Goal: Task Accomplishment & Management: Complete application form

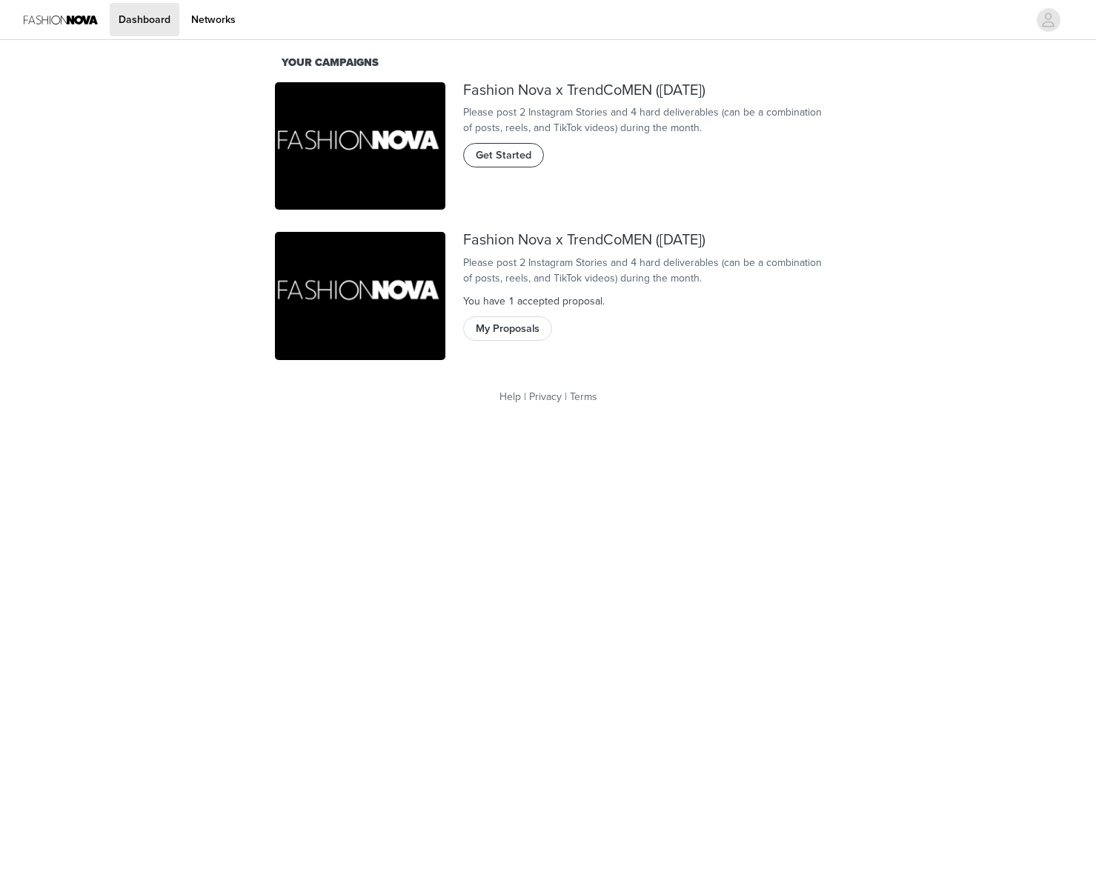
click at [497, 164] on span "Get Started" at bounding box center [504, 155] width 56 height 16
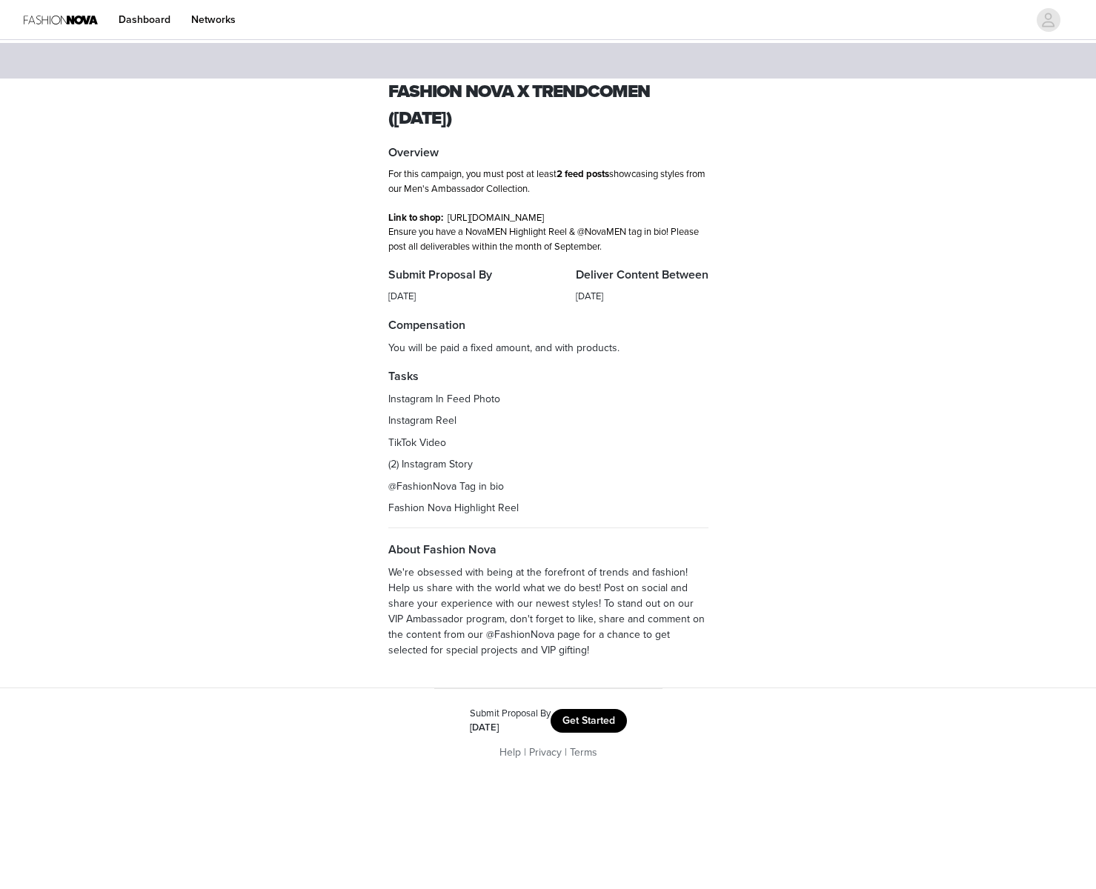
click at [612, 731] on button "Get Started" at bounding box center [589, 721] width 76 height 24
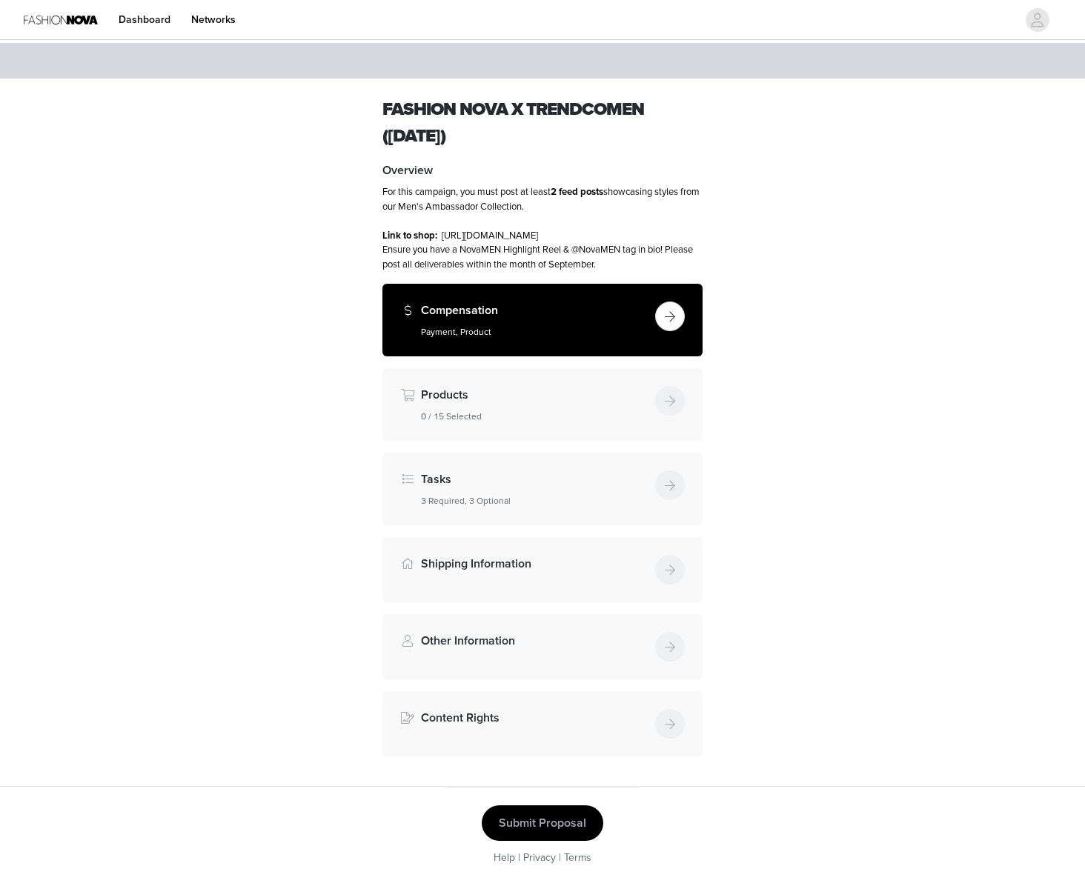
click at [677, 330] on button "button" at bounding box center [670, 317] width 30 height 30
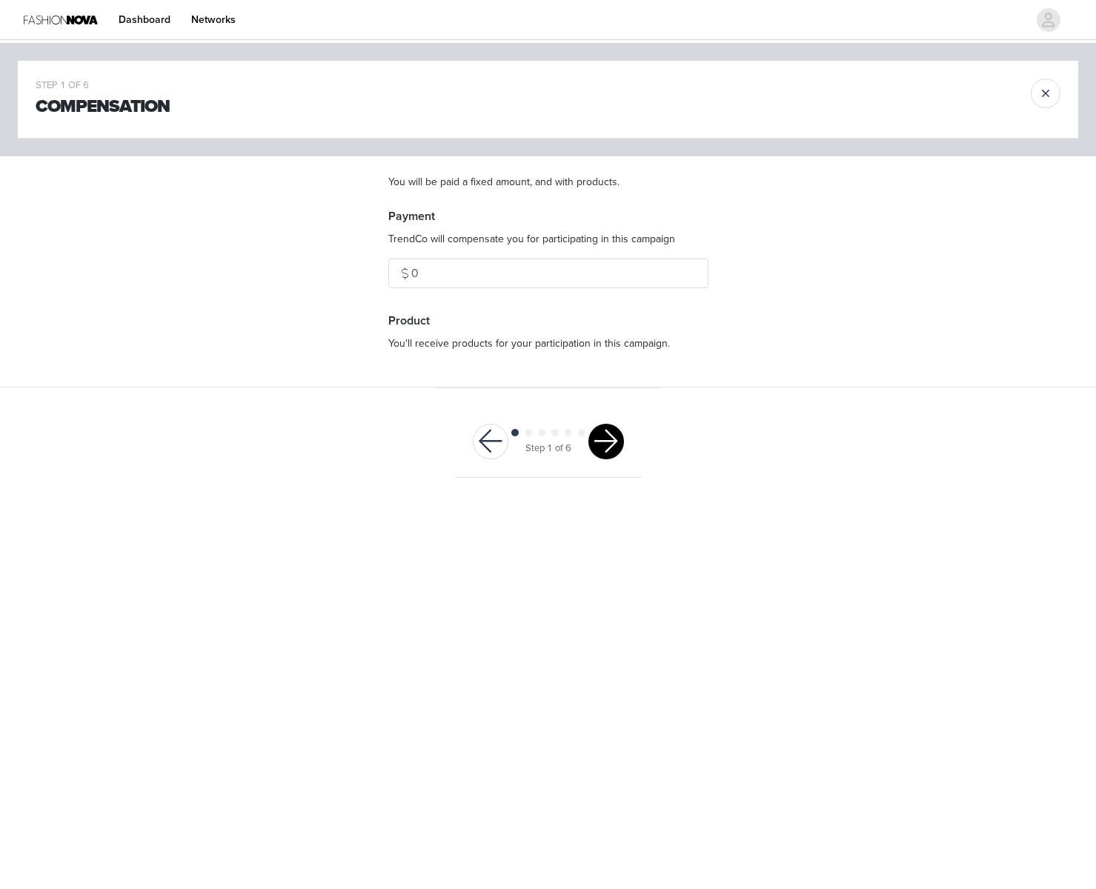
click at [614, 452] on button "button" at bounding box center [606, 442] width 36 height 36
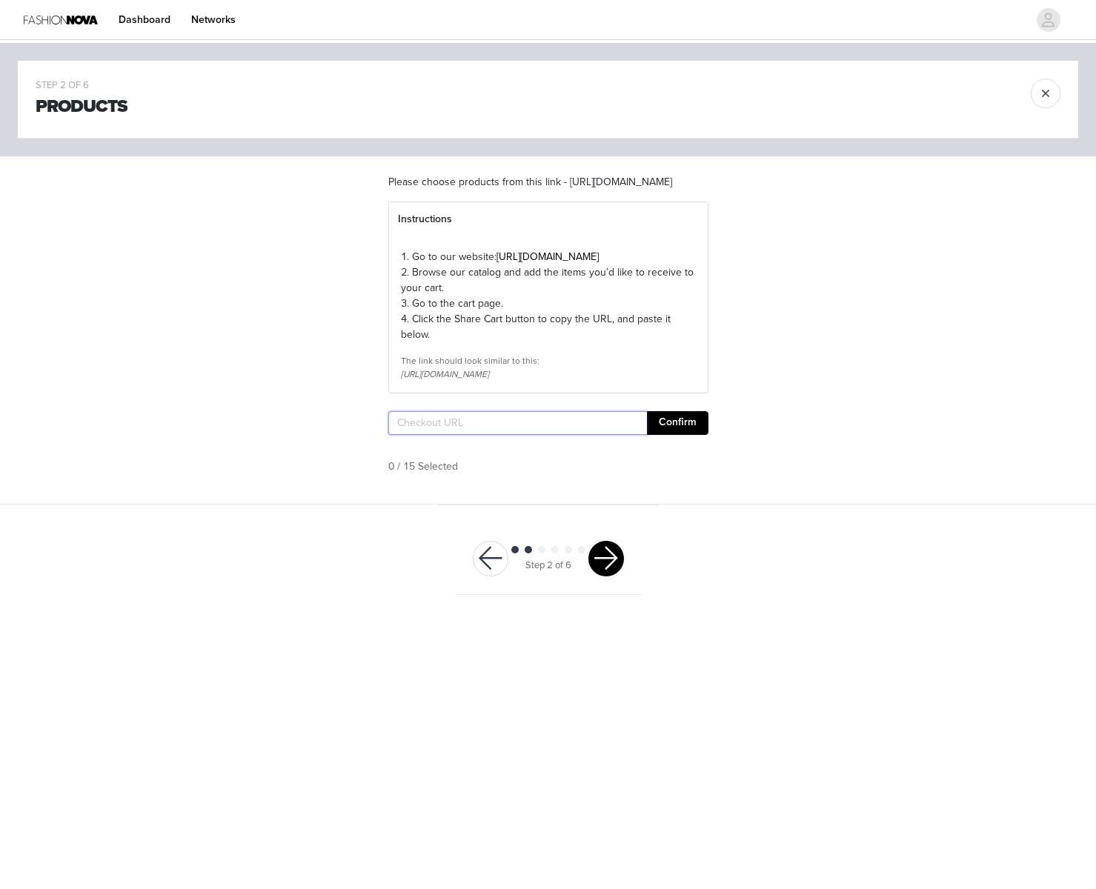
click at [576, 435] on input "text" at bounding box center [517, 423] width 259 height 24
paste input "[URL][DOMAIN_NAME]"
type input "[URL][DOMAIN_NAME]"
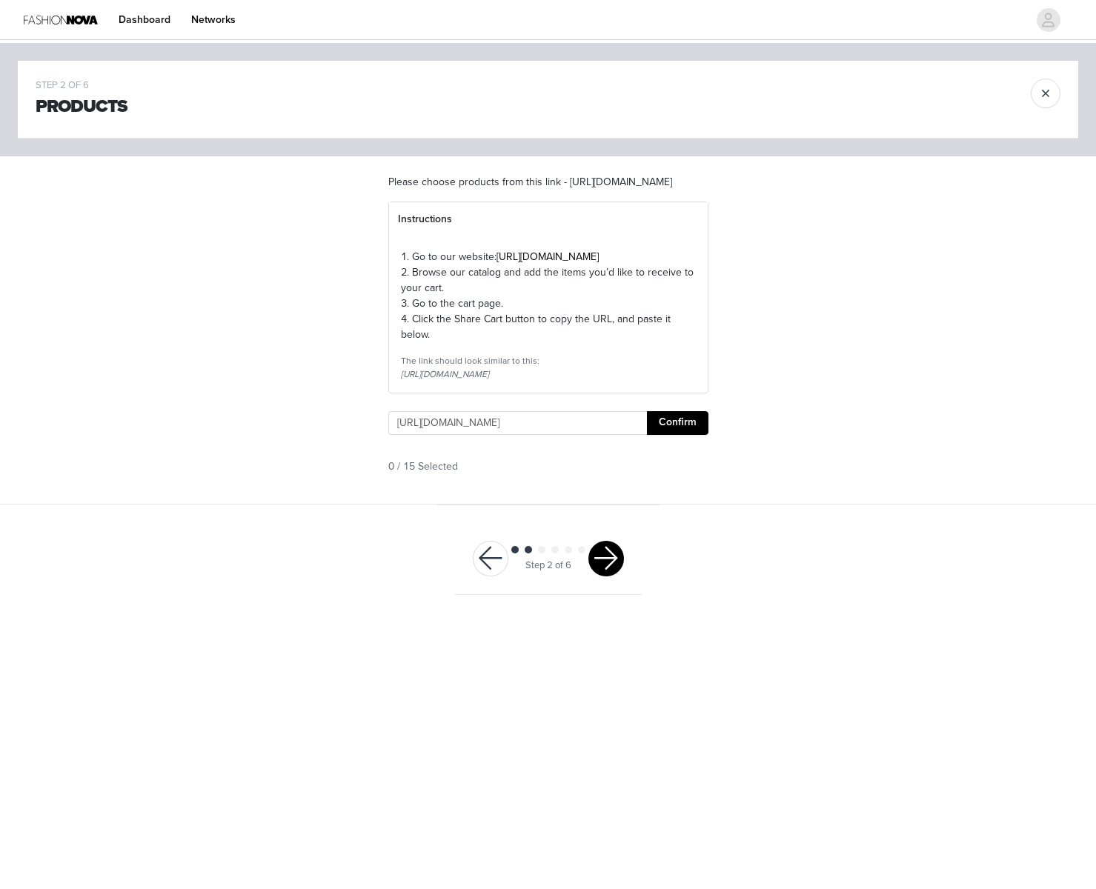
click at [700, 435] on button "Confirm" at bounding box center [678, 423] width 62 height 24
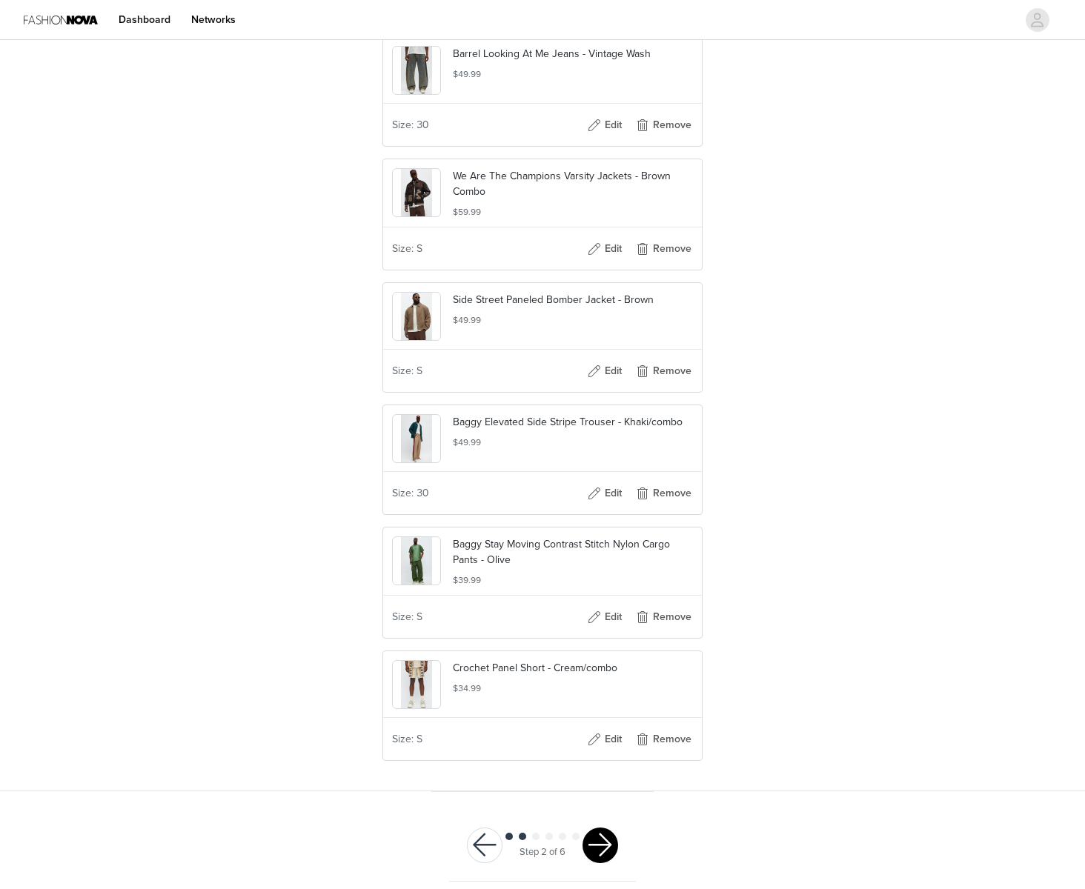
scroll to position [1607, 0]
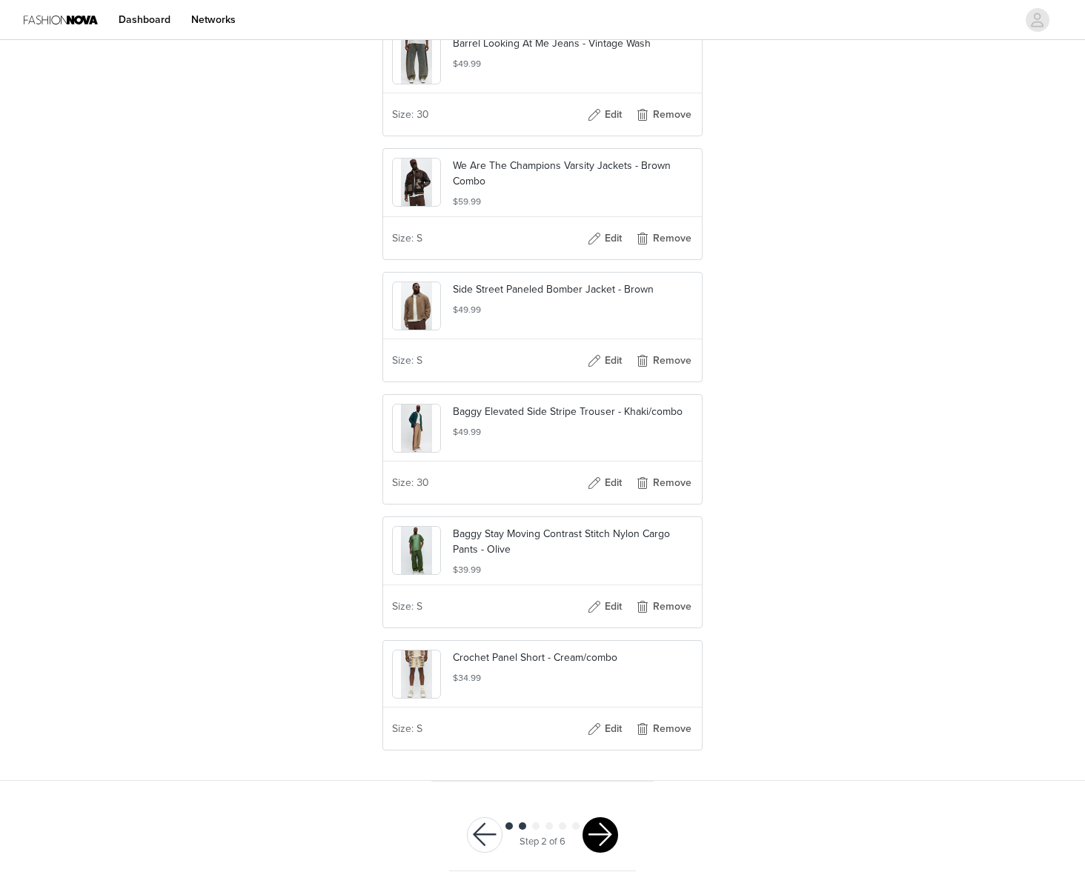
click at [612, 823] on button "button" at bounding box center [600, 835] width 36 height 36
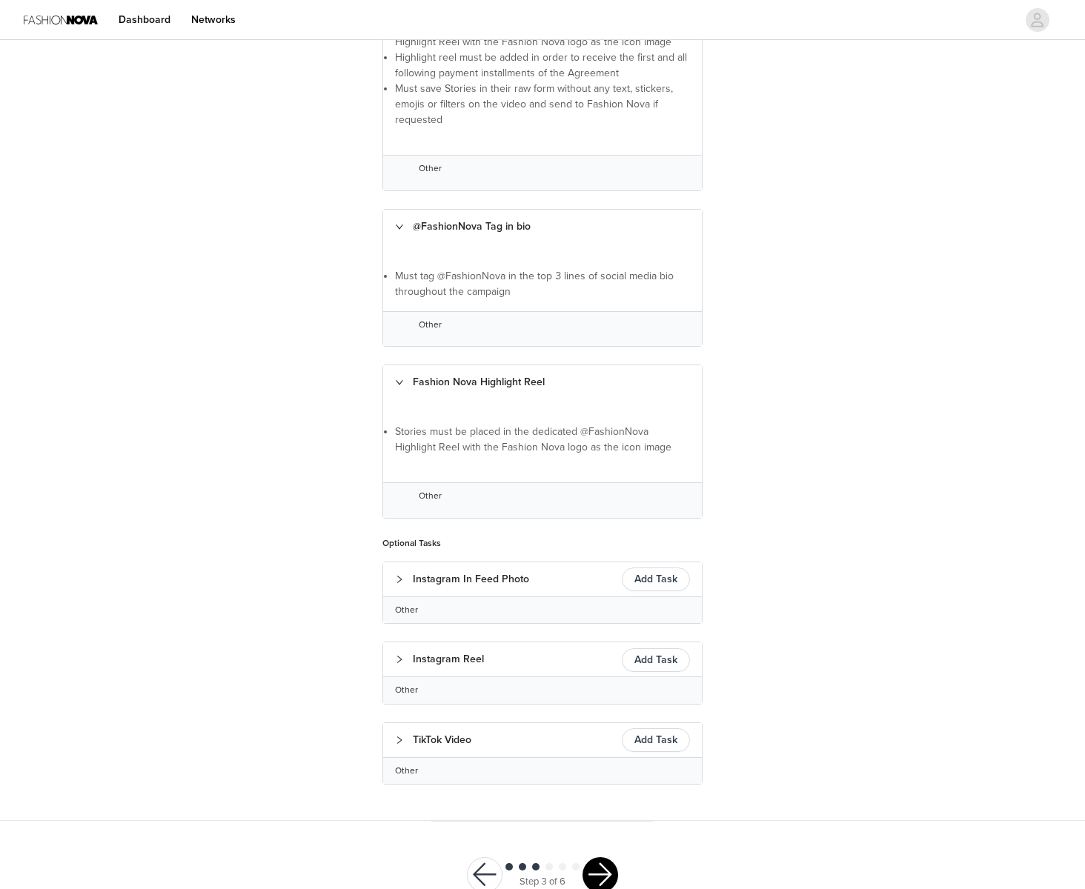
scroll to position [589, 0]
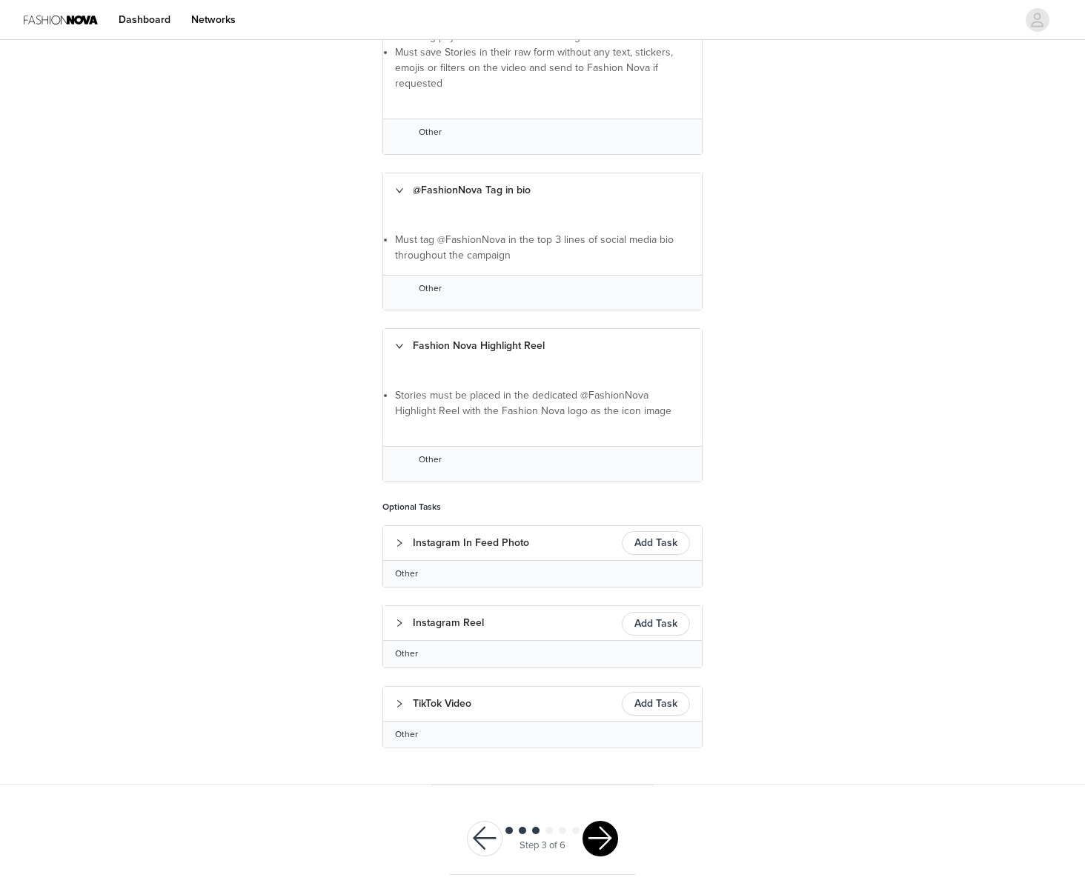
click at [611, 842] on button "button" at bounding box center [600, 839] width 36 height 36
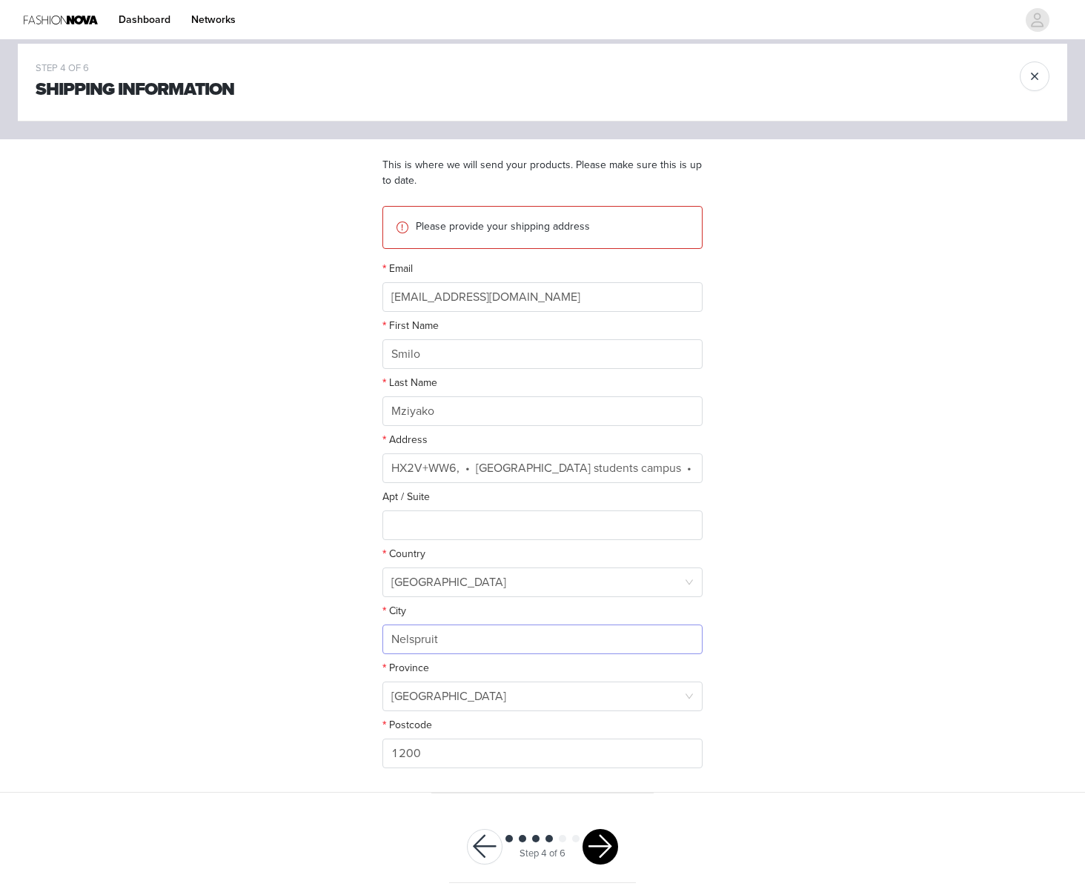
scroll to position [28, 0]
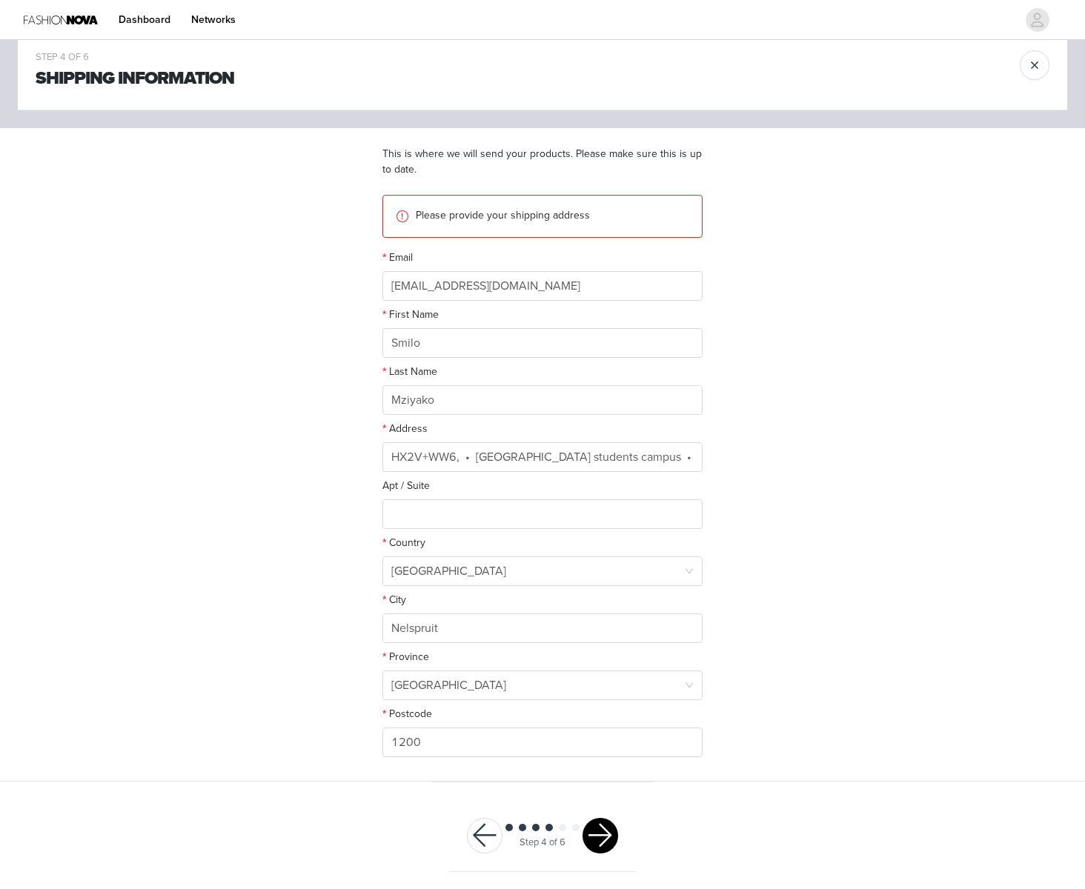
click at [612, 833] on button "button" at bounding box center [600, 836] width 36 height 36
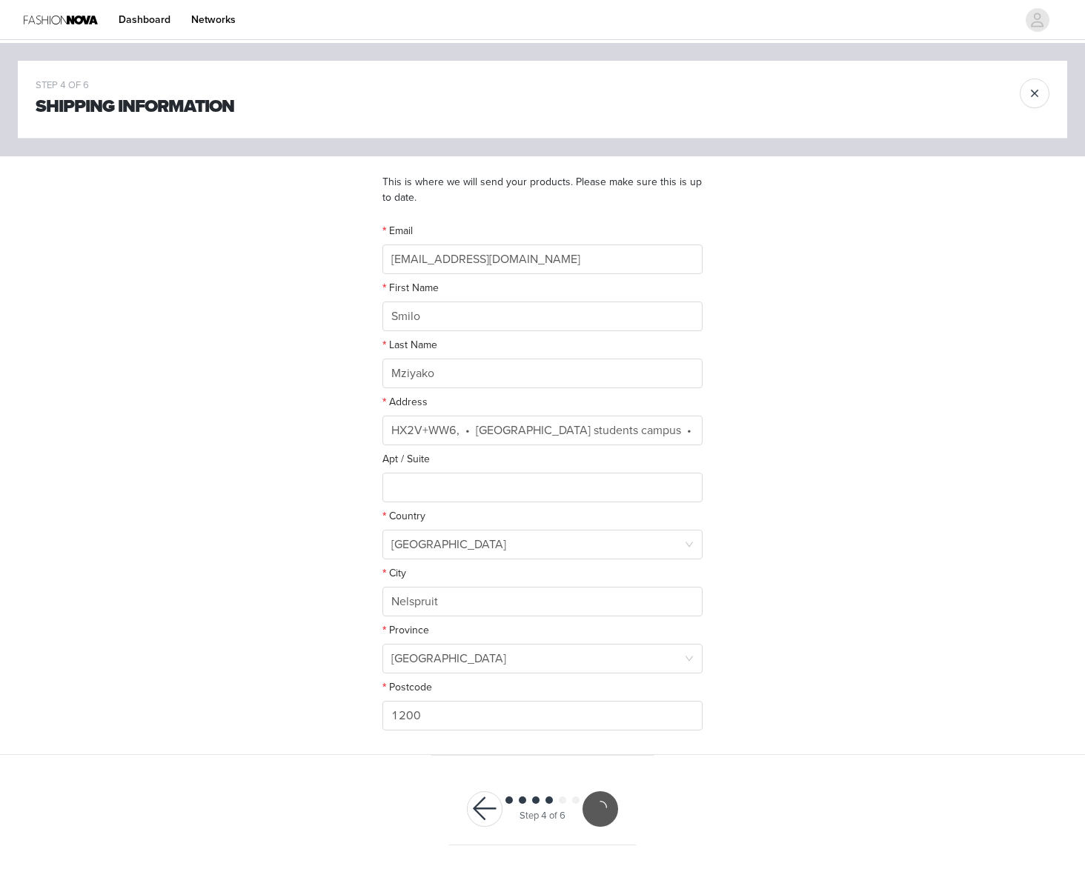
scroll to position [0, 0]
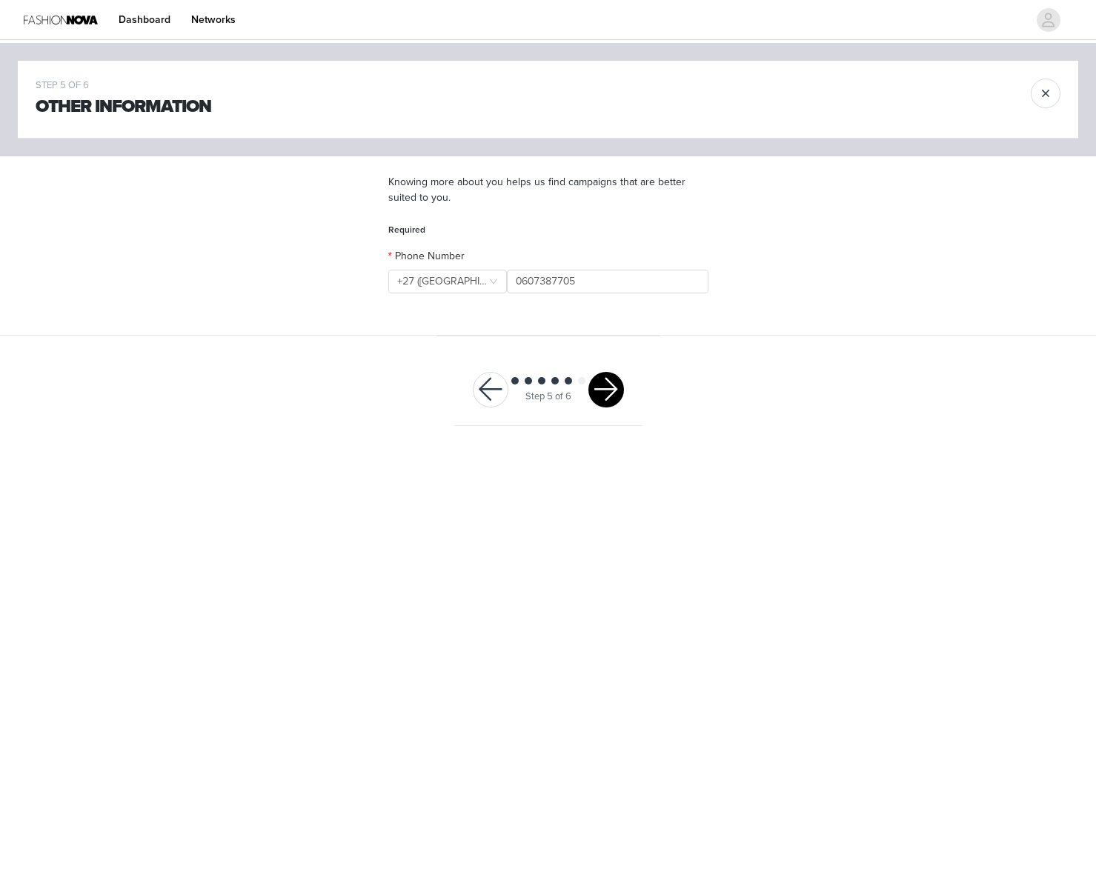
click at [615, 388] on button "button" at bounding box center [606, 390] width 36 height 36
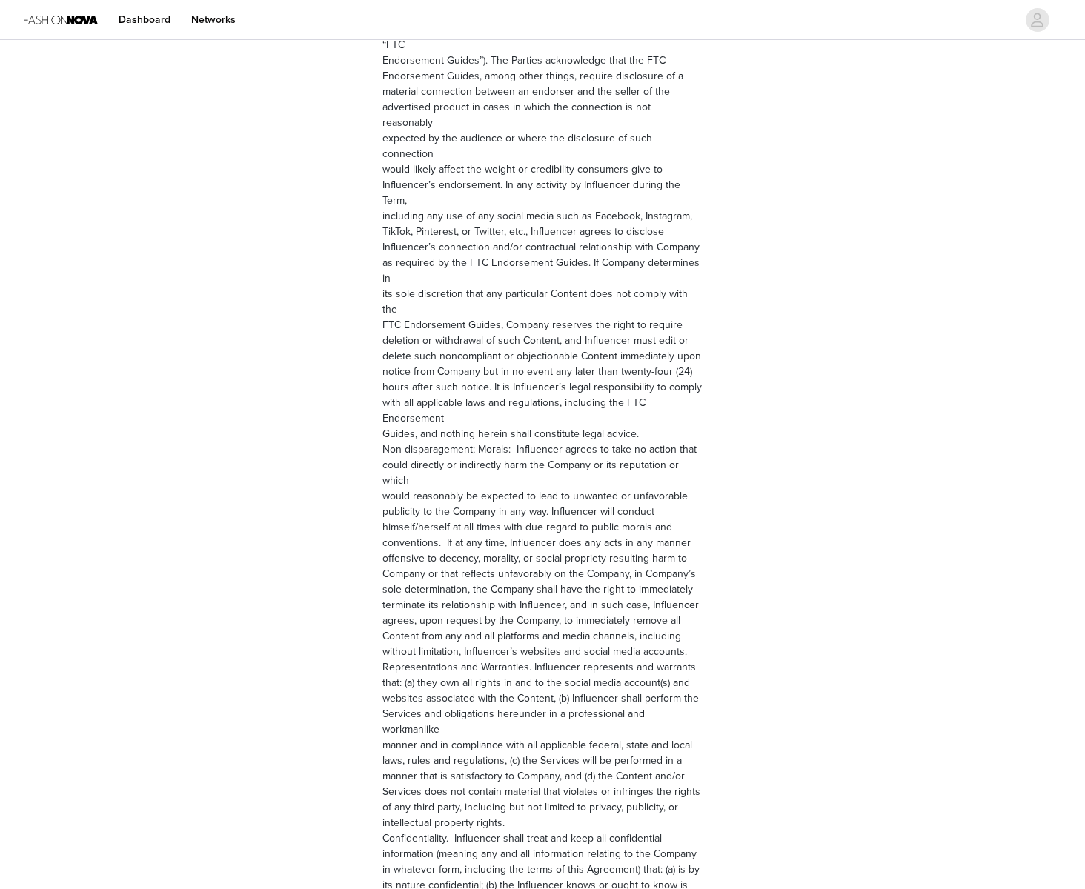
scroll to position [1735, 0]
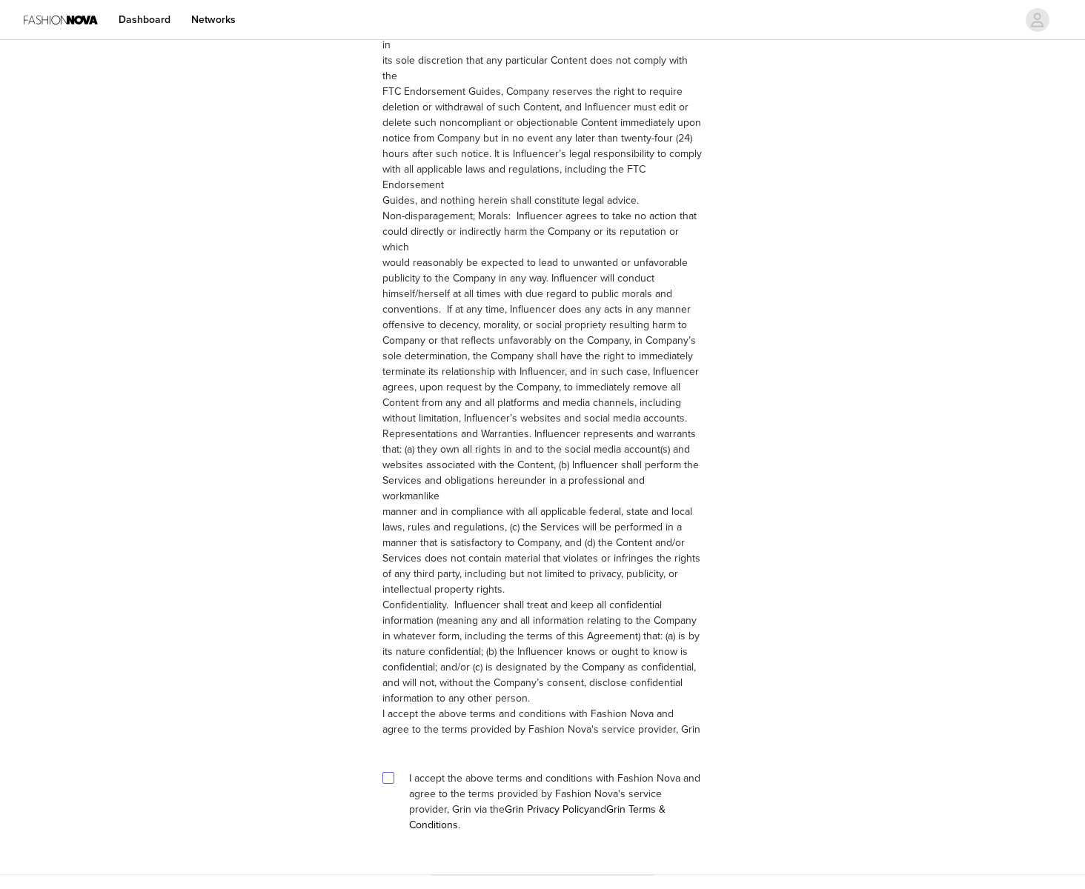
click at [388, 772] on input "checkbox" at bounding box center [387, 777] width 10 height 10
checkbox input "true"
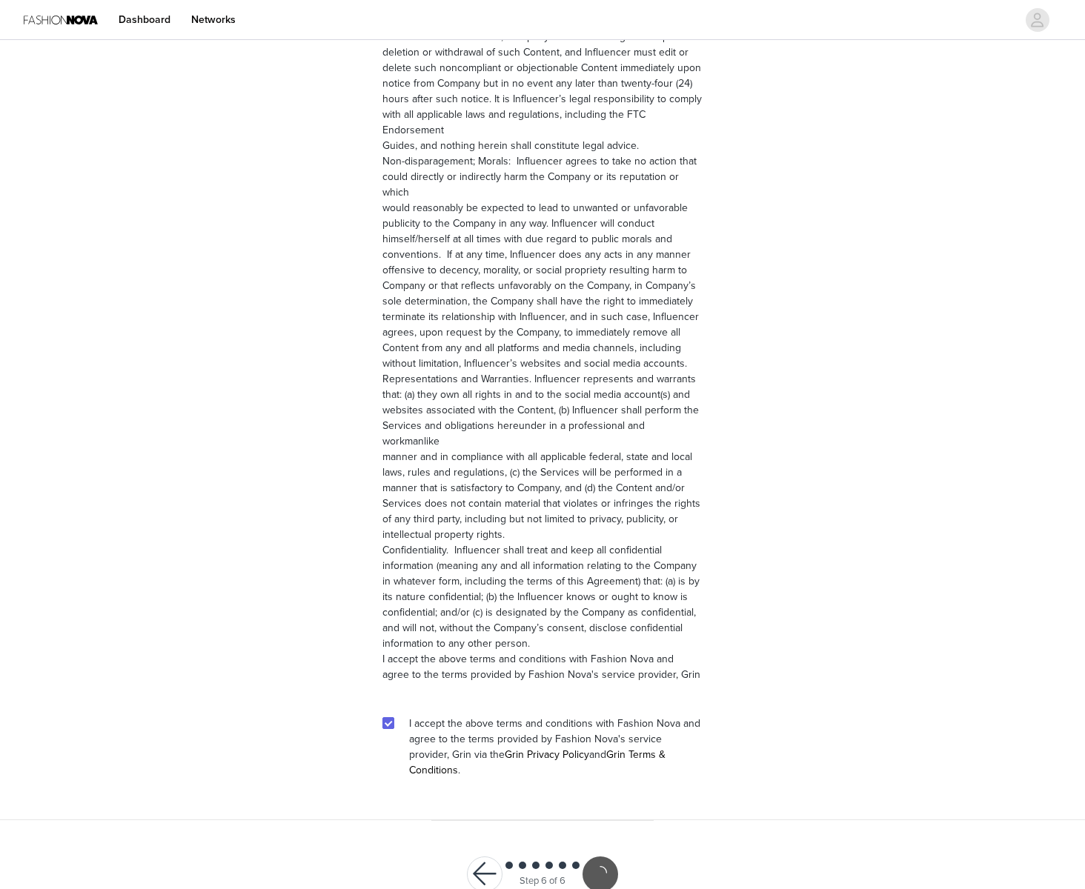
scroll to position [1680, 0]
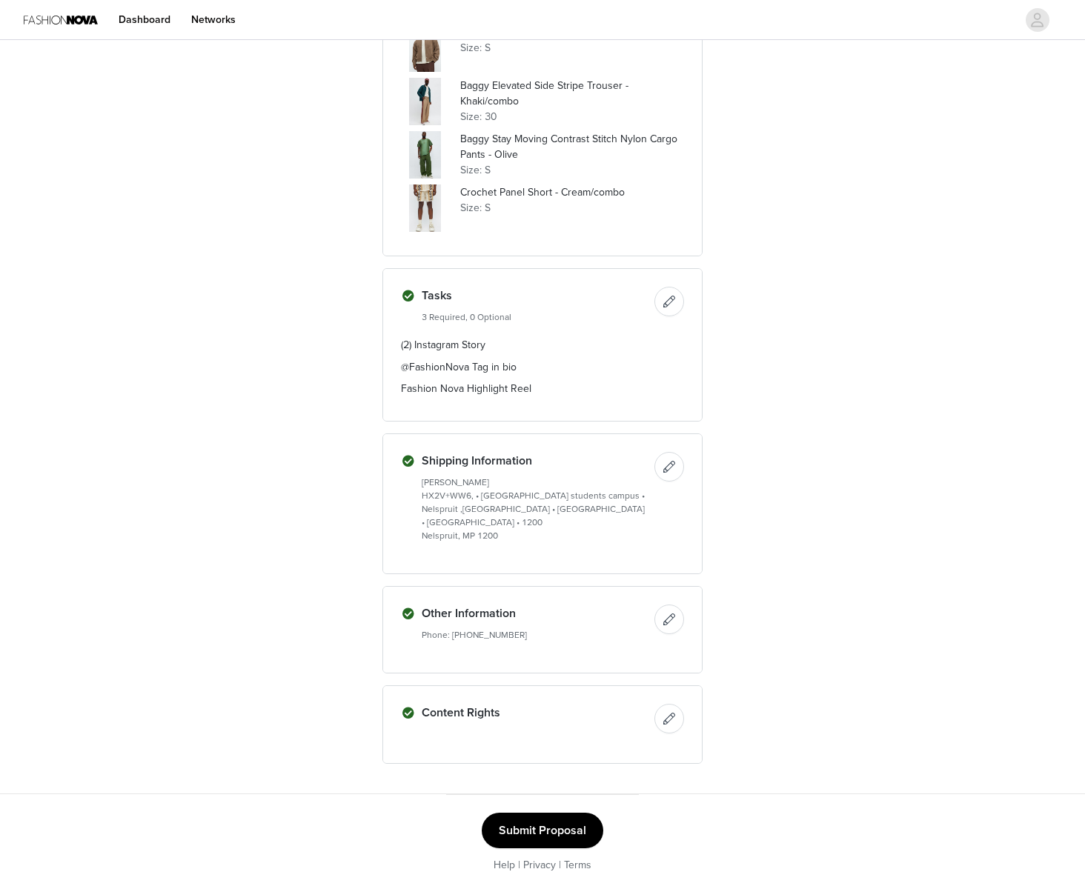
scroll to position [1015, 0]
click at [567, 838] on button "Submit Proposal" at bounding box center [543, 830] width 122 height 36
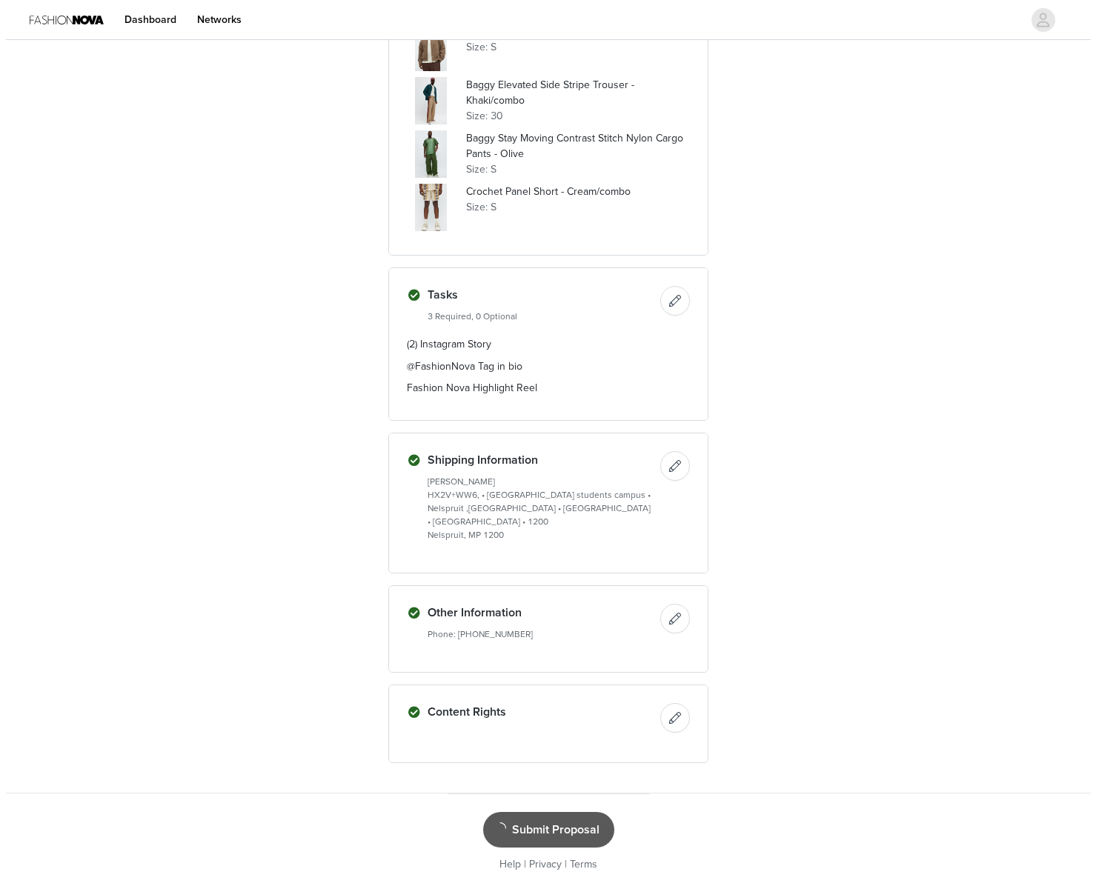
scroll to position [0, 0]
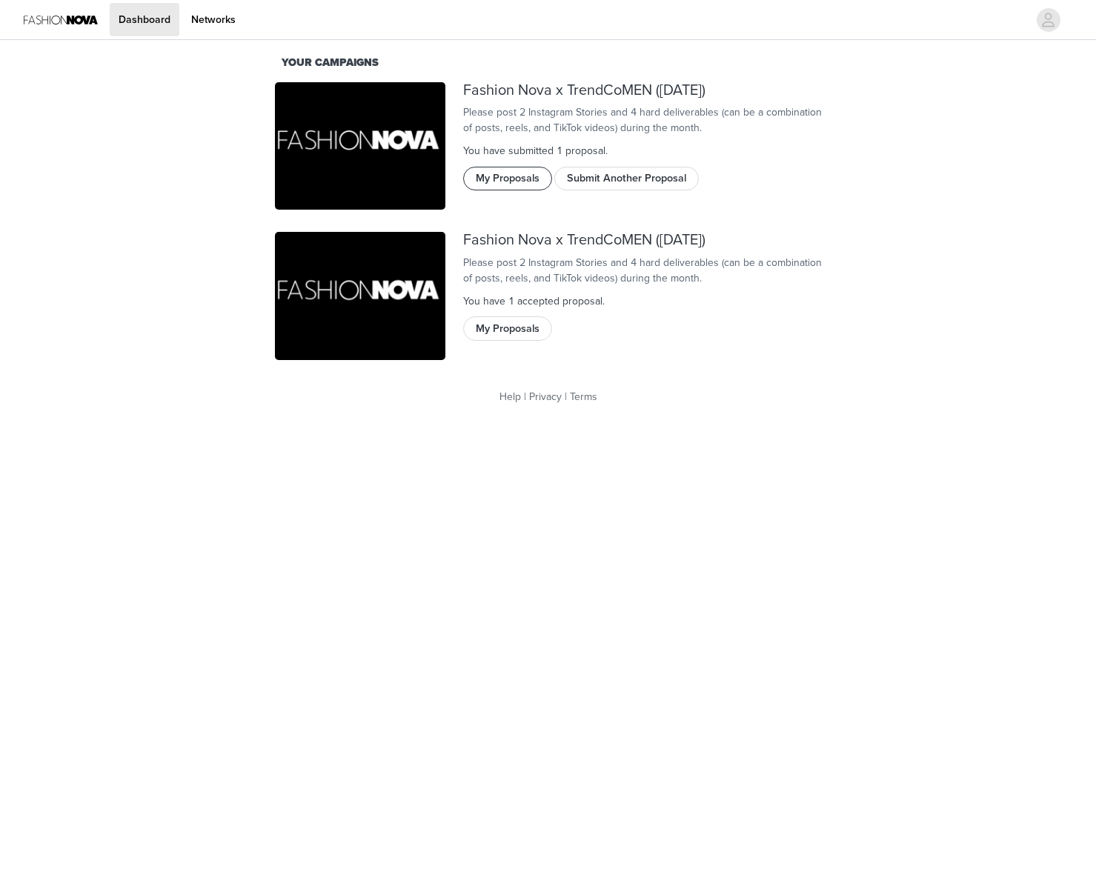
click at [519, 190] on button "My Proposals" at bounding box center [507, 179] width 89 height 24
